Goal: Entertainment & Leisure: Consume media (video, audio)

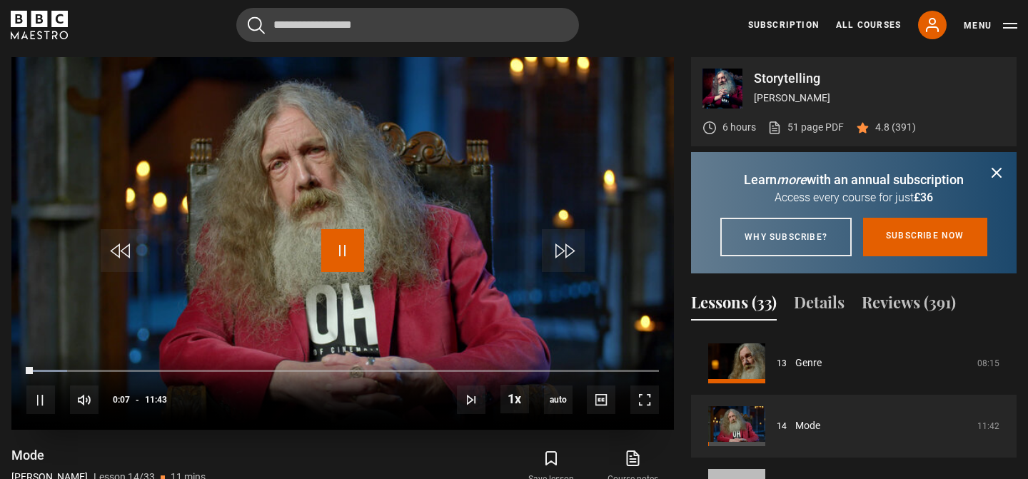
click at [338, 245] on span "Video Player" at bounding box center [342, 250] width 43 height 43
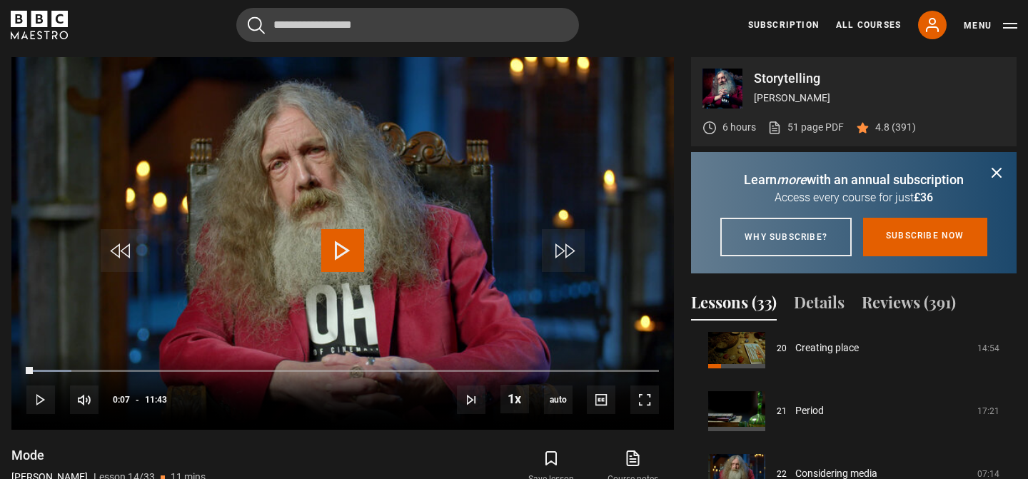
scroll to position [1273, 0]
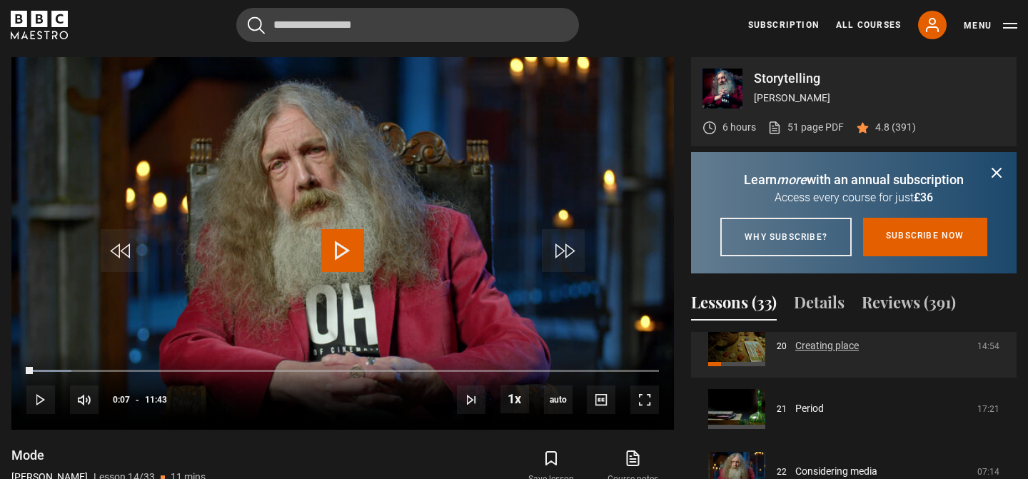
click at [817, 353] on link "Creating place" at bounding box center [827, 345] width 64 height 15
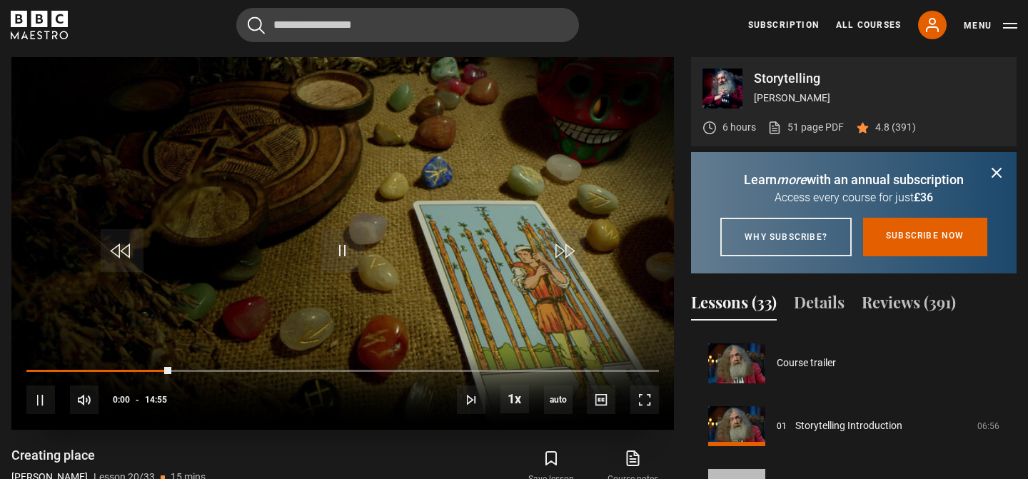
scroll to position [1193, 0]
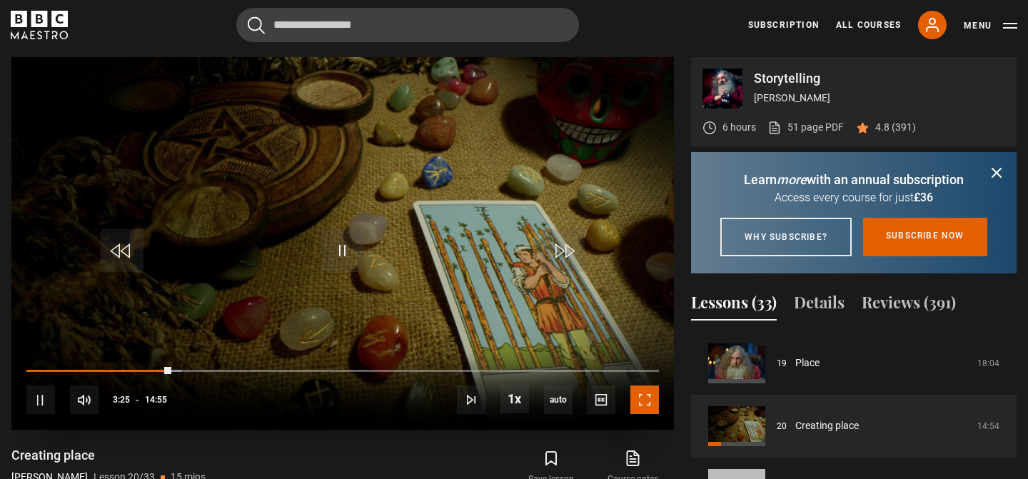
click at [640, 397] on span "Video Player" at bounding box center [644, 399] width 29 height 29
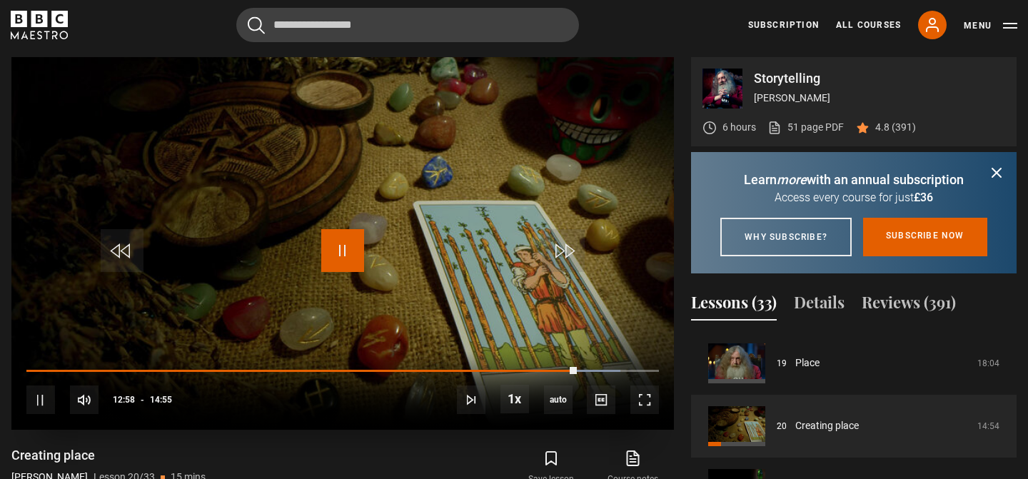
click at [338, 256] on span "Video Player" at bounding box center [342, 250] width 43 height 43
click at [373, 284] on video "Video Player" at bounding box center [342, 243] width 662 height 373
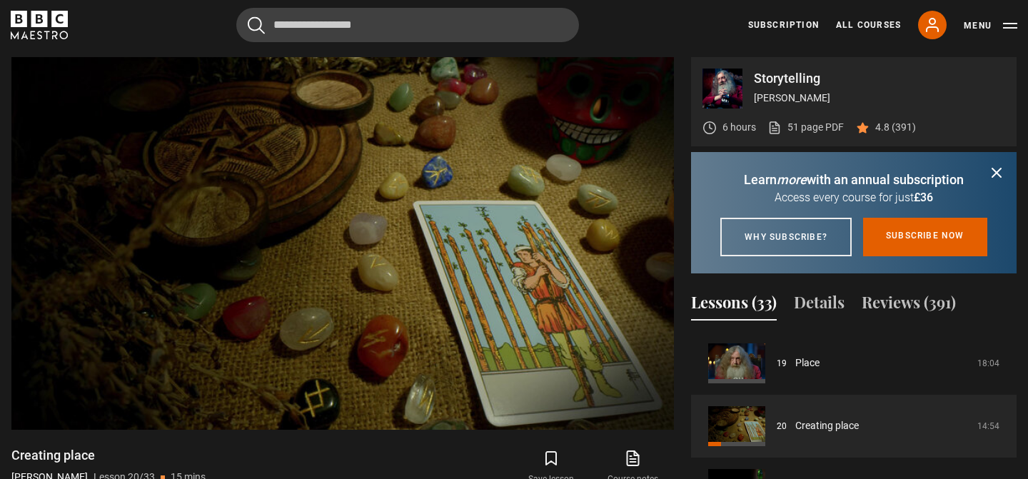
click at [996, 173] on icon "submit" at bounding box center [996, 172] width 9 height 9
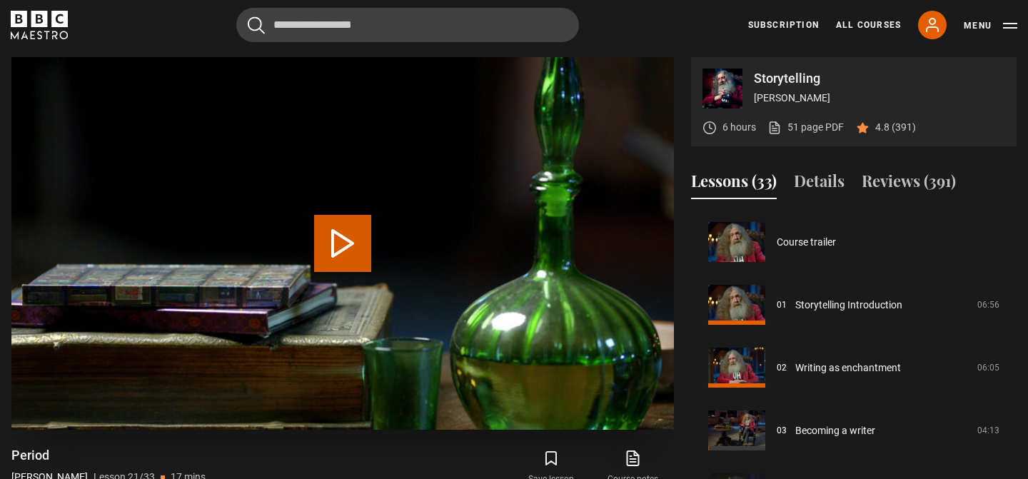
scroll to position [1256, 0]
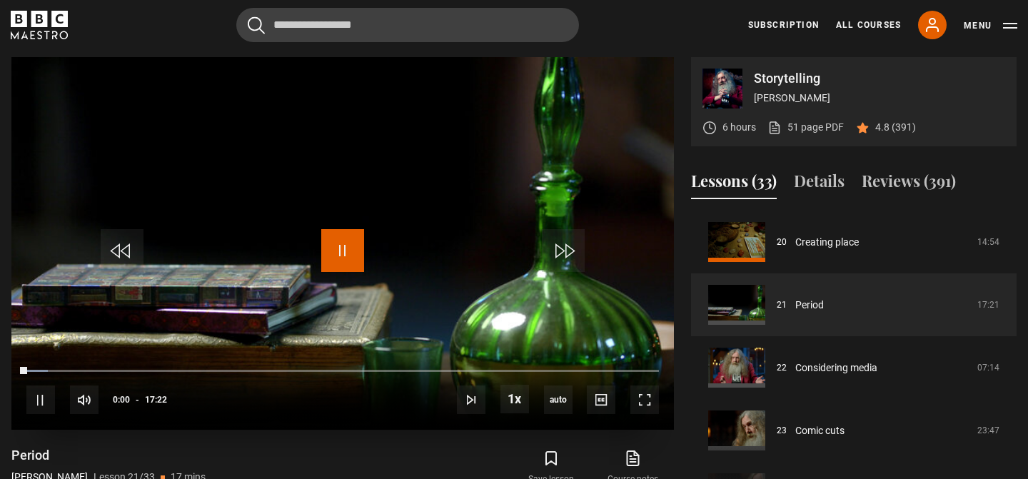
click at [341, 238] on span "Video Player" at bounding box center [342, 250] width 43 height 43
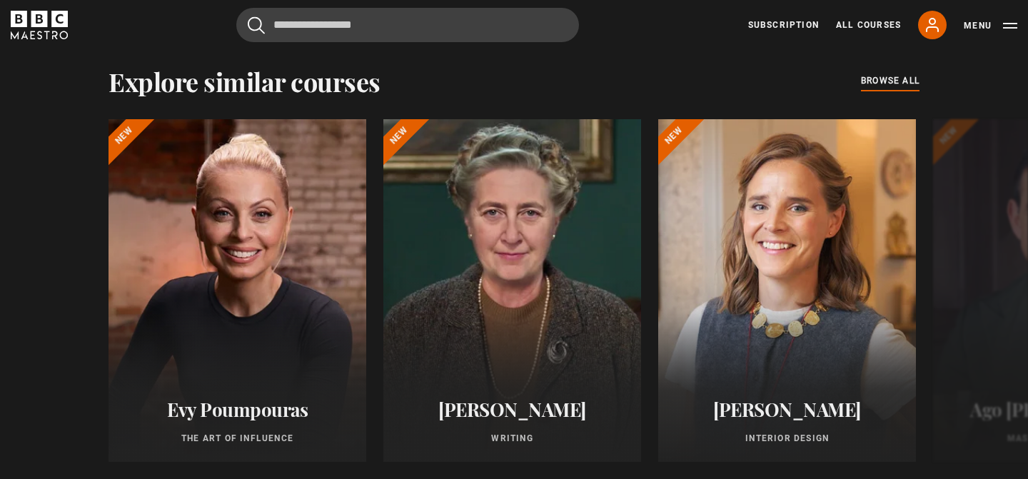
scroll to position [1112, 0]
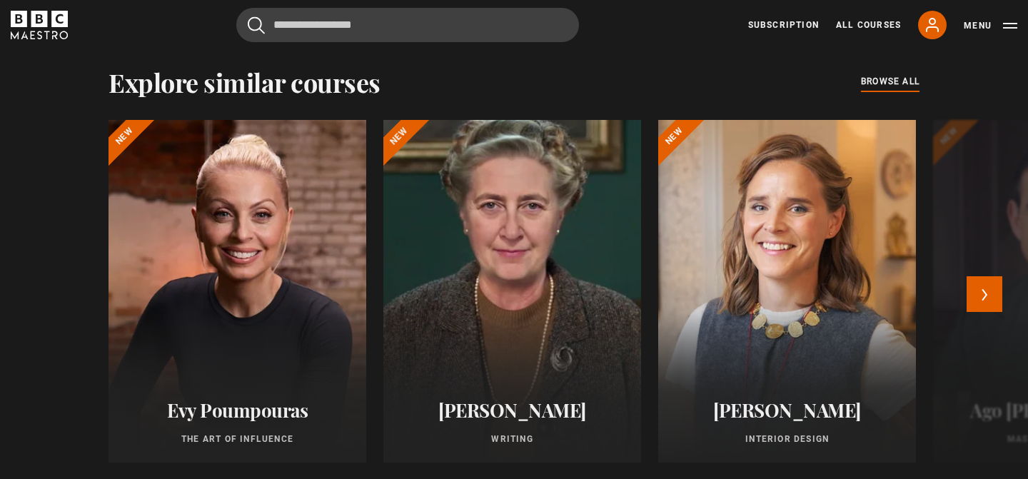
click at [538, 300] on div at bounding box center [511, 291] width 283 height 377
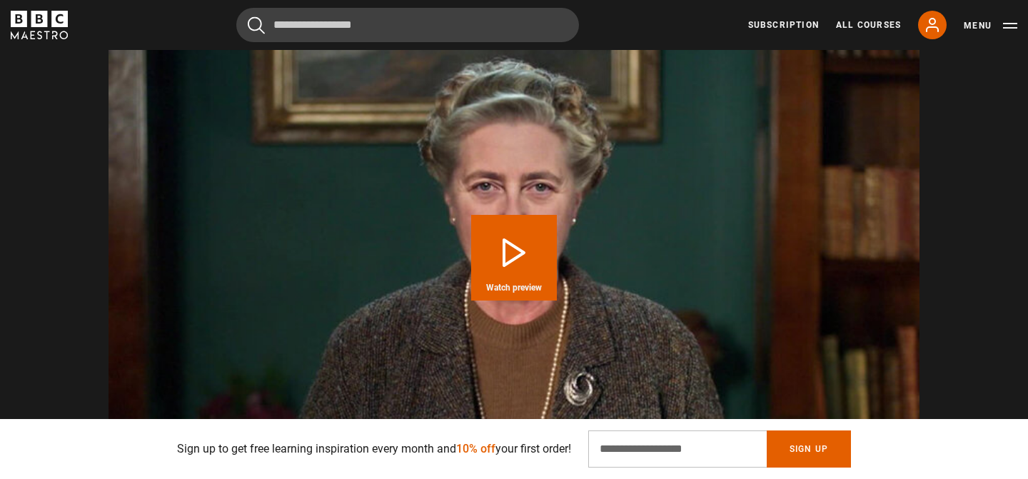
scroll to position [1443, 0]
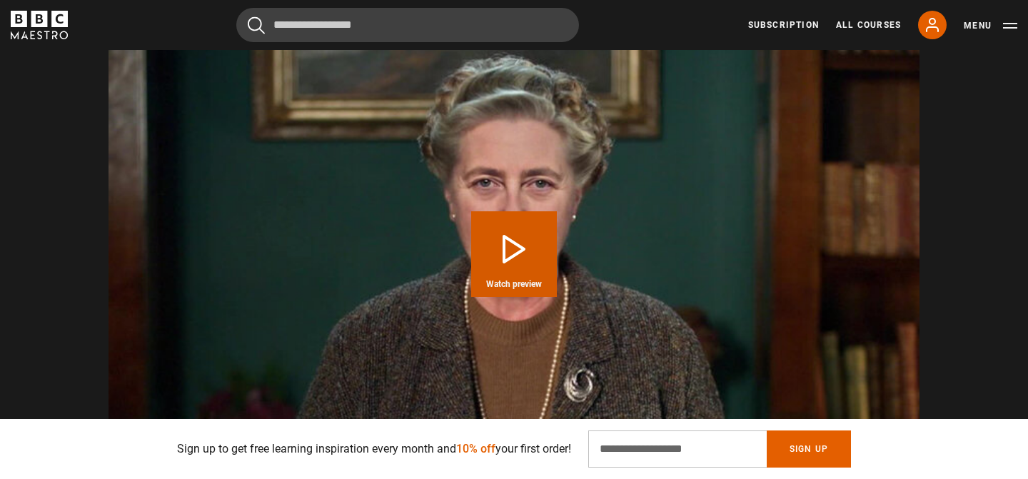
click at [501, 239] on button "Play Course overview for Writing with Agatha Christie Watch preview" at bounding box center [514, 254] width 86 height 86
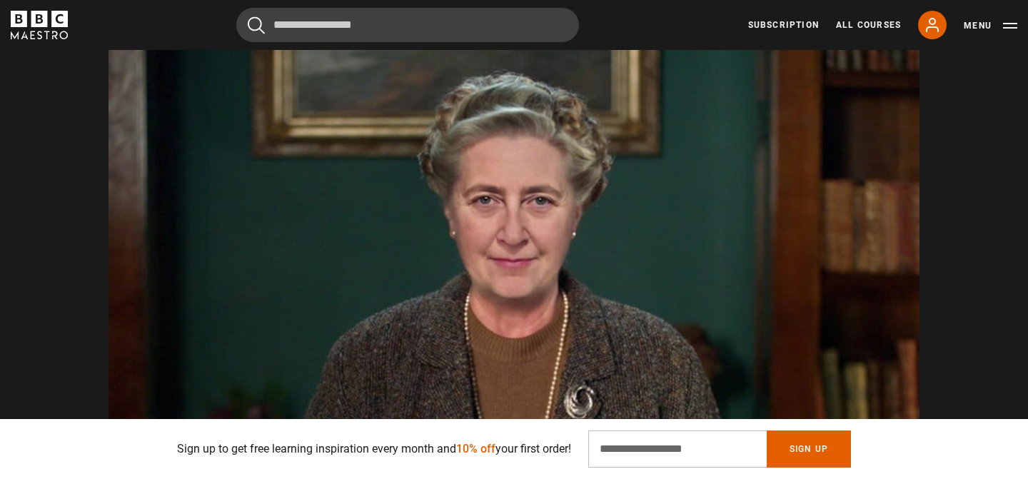
scroll to position [1421, 0]
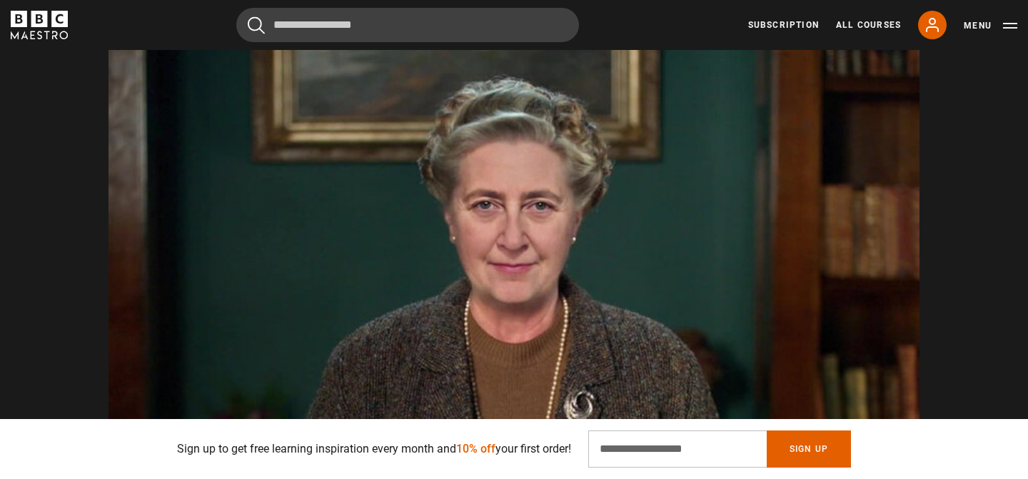
click at [557, 258] on video "Video Player" at bounding box center [513, 276] width 811 height 456
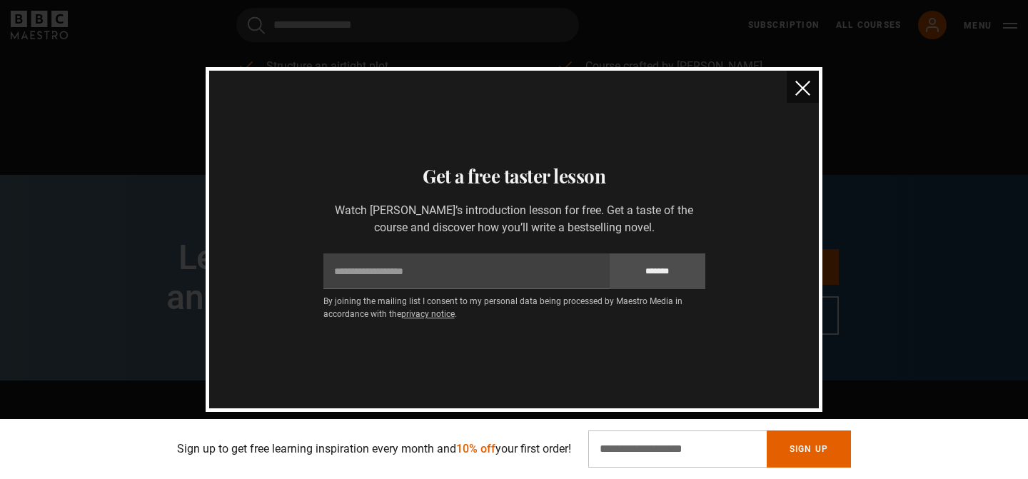
scroll to position [253, 0]
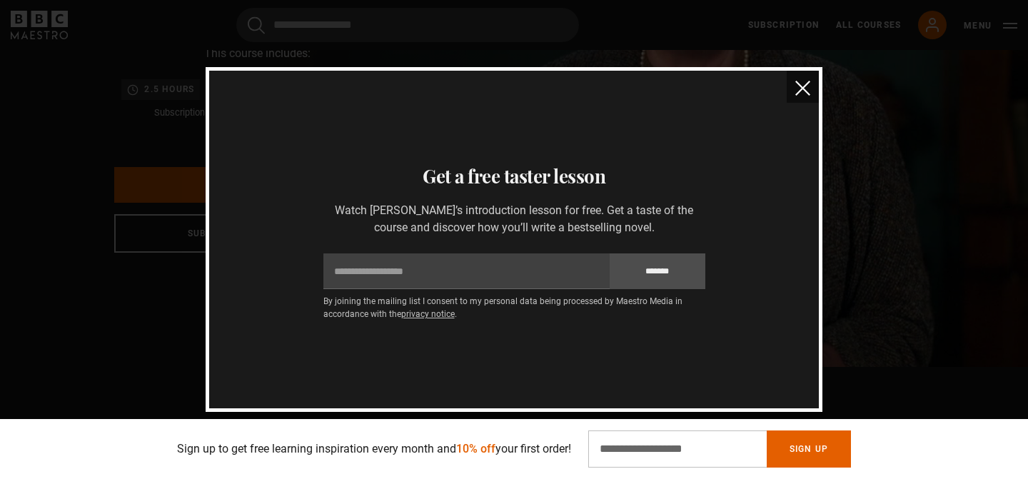
click at [799, 91] on img "close" at bounding box center [802, 88] width 15 height 15
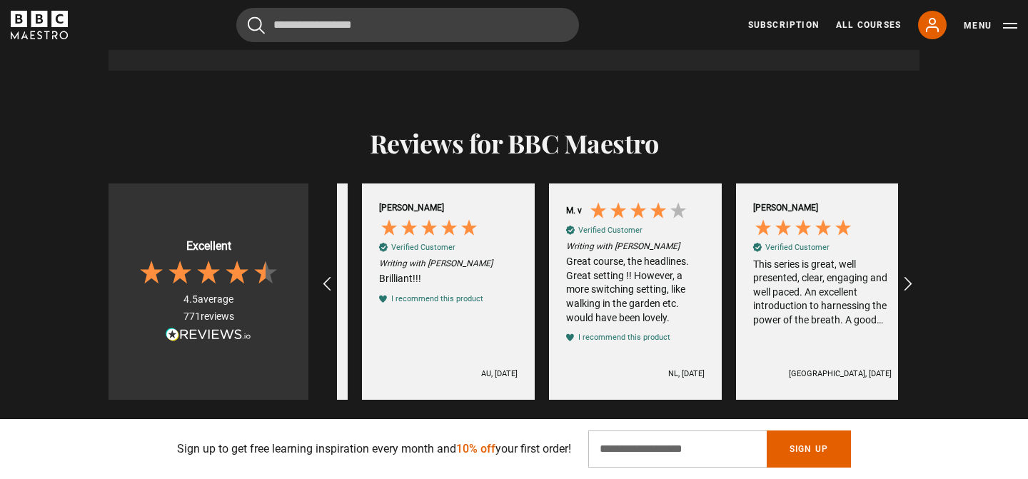
scroll to position [0, 2244]
